Goal: Information Seeking & Learning: Learn about a topic

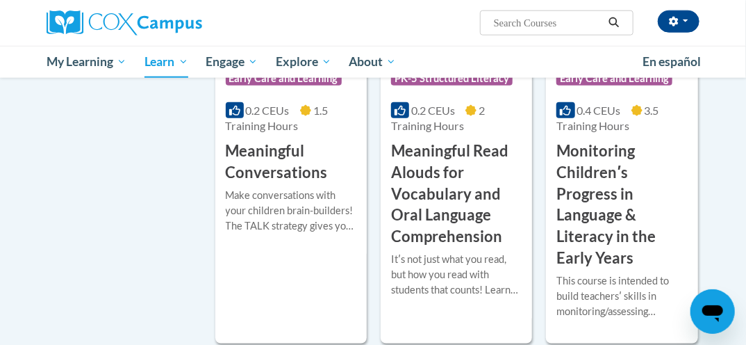
scroll to position [2387, 0]
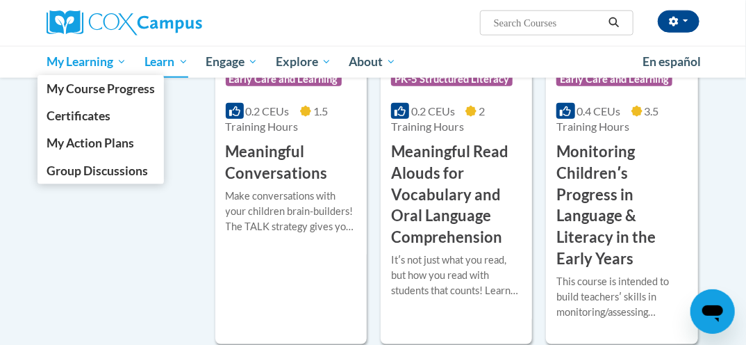
click at [66, 67] on span "My Learning" at bounding box center [87, 61] width 80 height 17
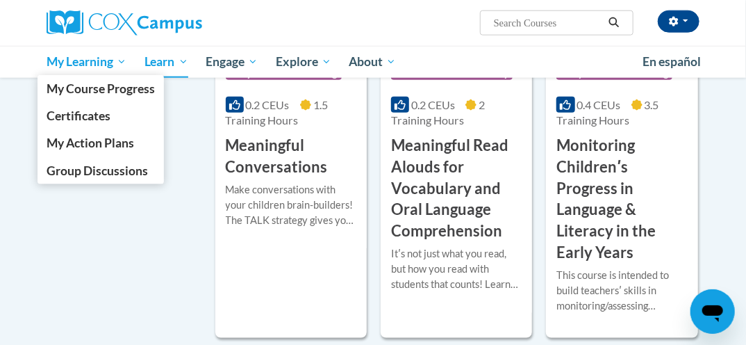
click at [69, 61] on span "My Learning" at bounding box center [87, 61] width 80 height 17
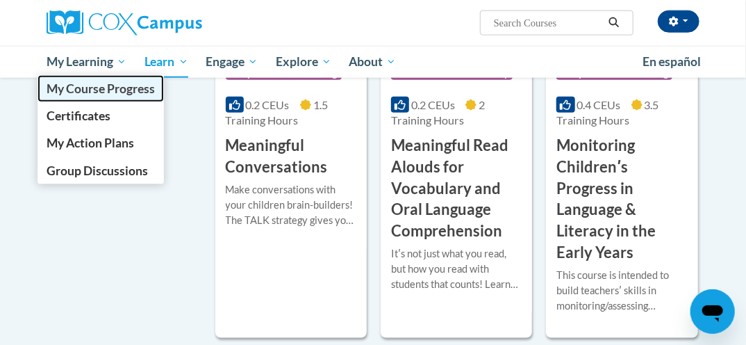
click at [53, 92] on span "My Course Progress" at bounding box center [101, 88] width 108 height 15
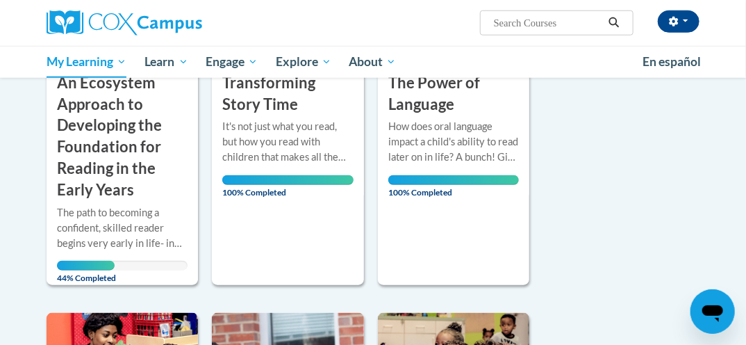
scroll to position [431, 0]
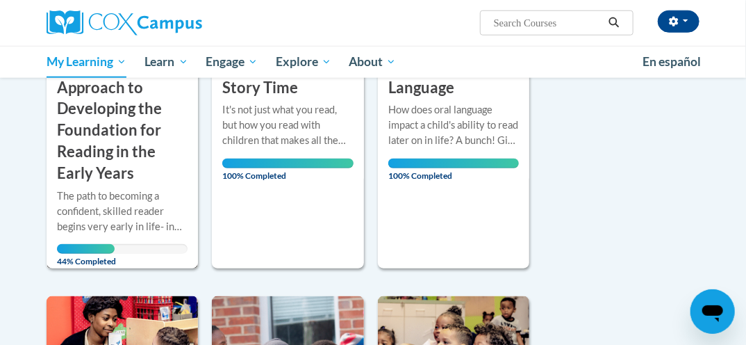
click at [88, 125] on h3 "An Ecosystem Approach to Developing the Foundation for Reading in the Early Yea…" at bounding box center [122, 120] width 131 height 129
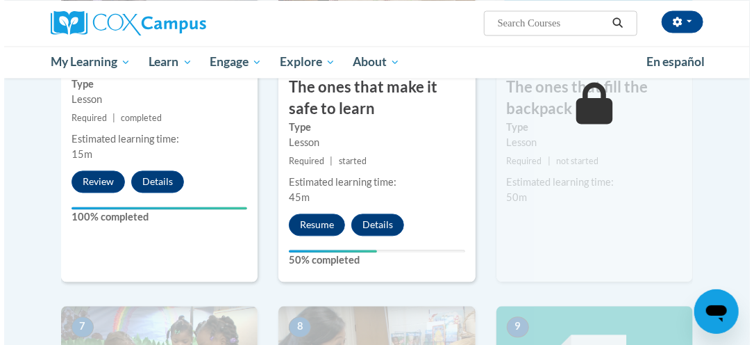
scroll to position [945, 0]
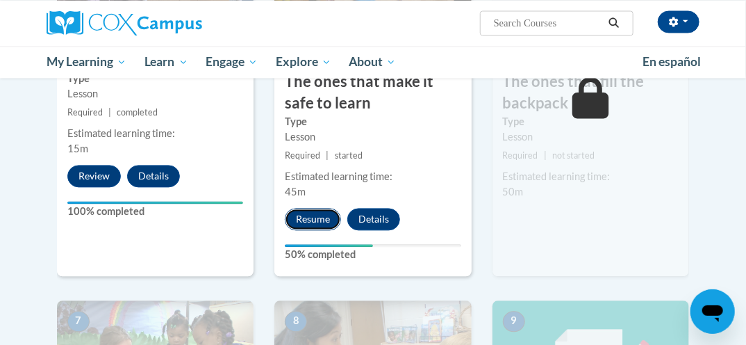
click at [306, 213] on button "Resume" at bounding box center [313, 219] width 56 height 22
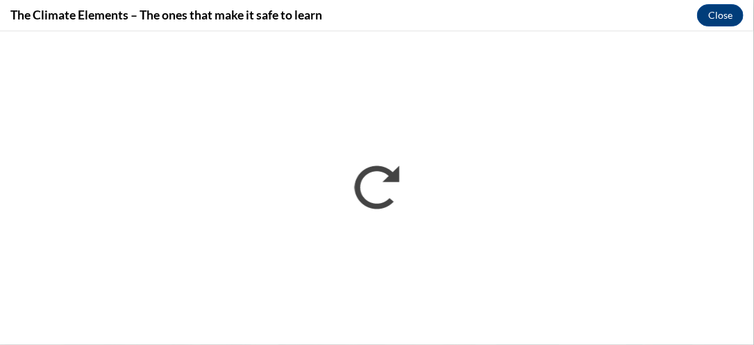
scroll to position [0, 0]
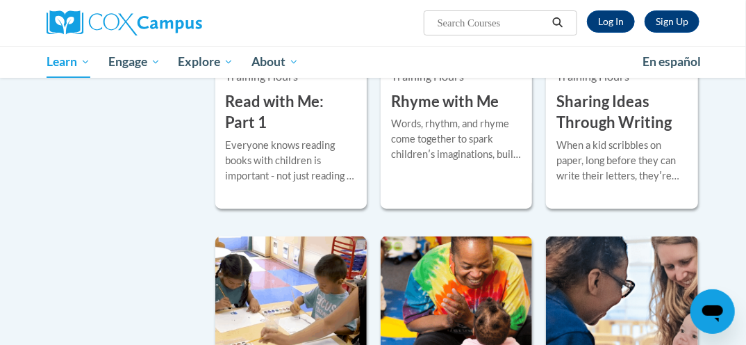
scroll to position [1887, 0]
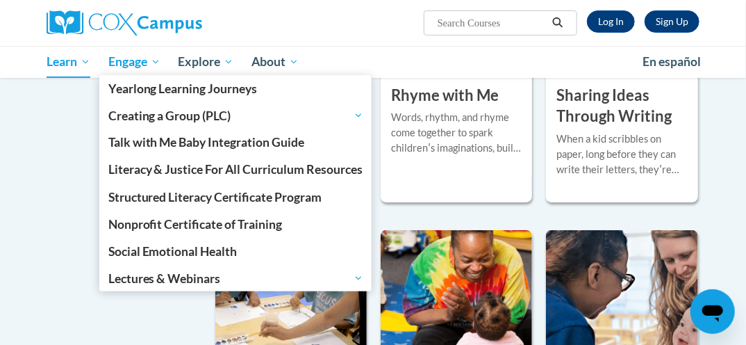
click at [103, 62] on link "Engage" at bounding box center [134, 62] width 70 height 32
click at [131, 65] on span "Engage" at bounding box center [134, 61] width 52 height 17
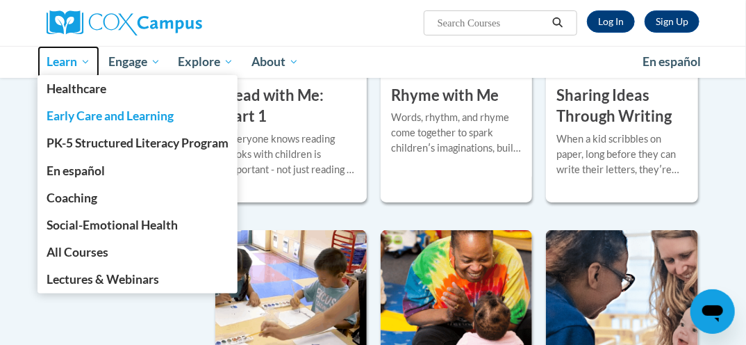
click at [59, 65] on span "Learn" at bounding box center [69, 61] width 44 height 17
